Goal: Task Accomplishment & Management: Use online tool/utility

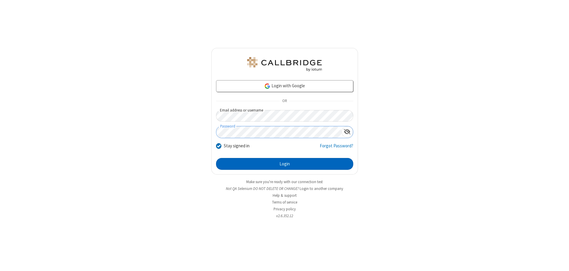
click at [285, 164] on button "Login" at bounding box center [284, 164] width 137 height 12
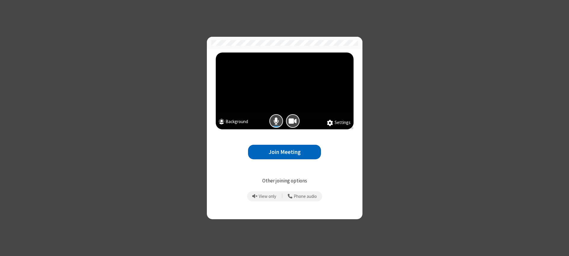
click at [285, 152] on button "Join Meeting" at bounding box center [284, 152] width 73 height 15
